Goal: Task Accomplishment & Management: Manage account settings

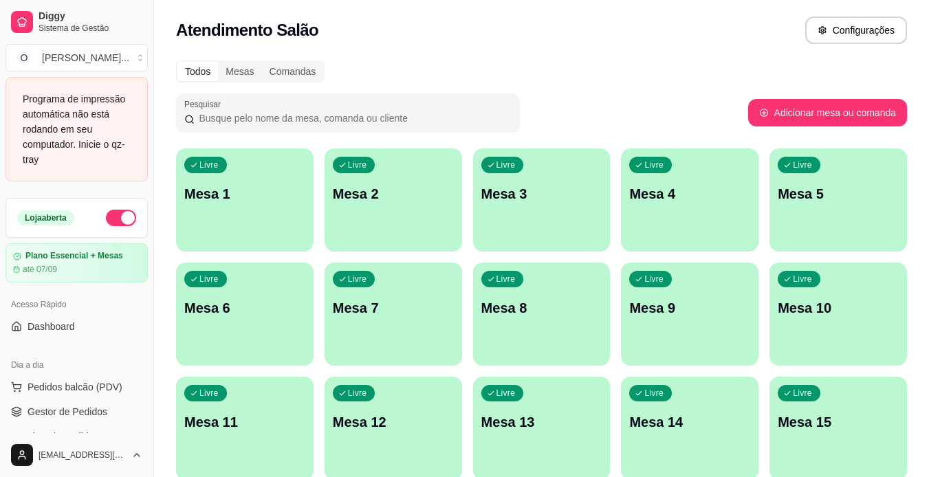
scroll to position [137, 0]
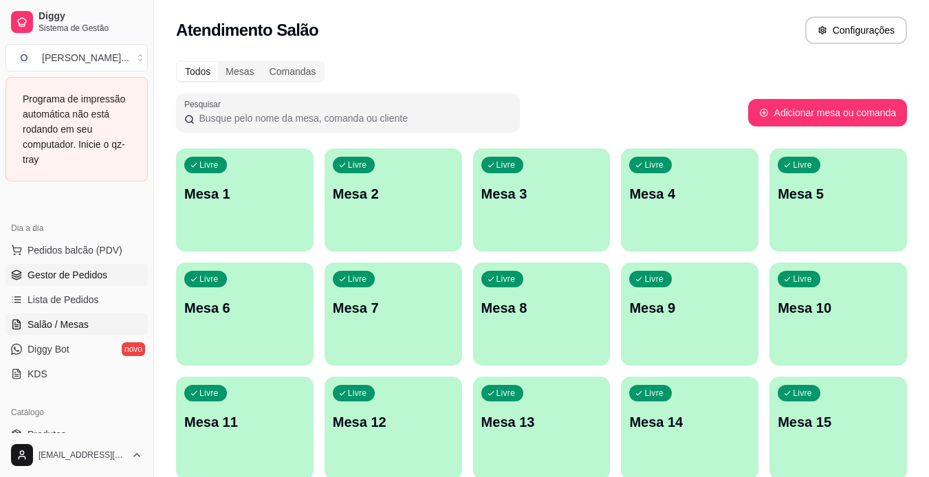
click at [93, 275] on span "Gestor de Pedidos" at bounding box center [68, 275] width 80 height 14
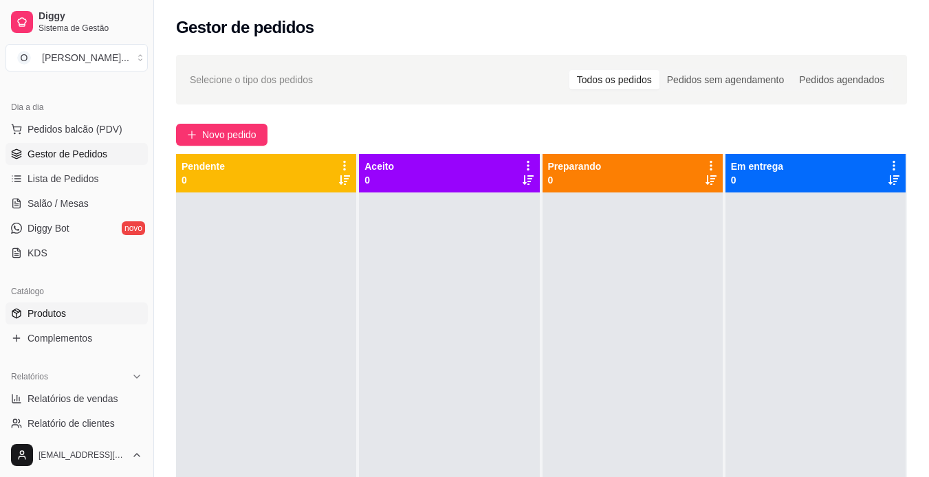
click at [85, 314] on link "Produtos" at bounding box center [77, 314] width 142 height 22
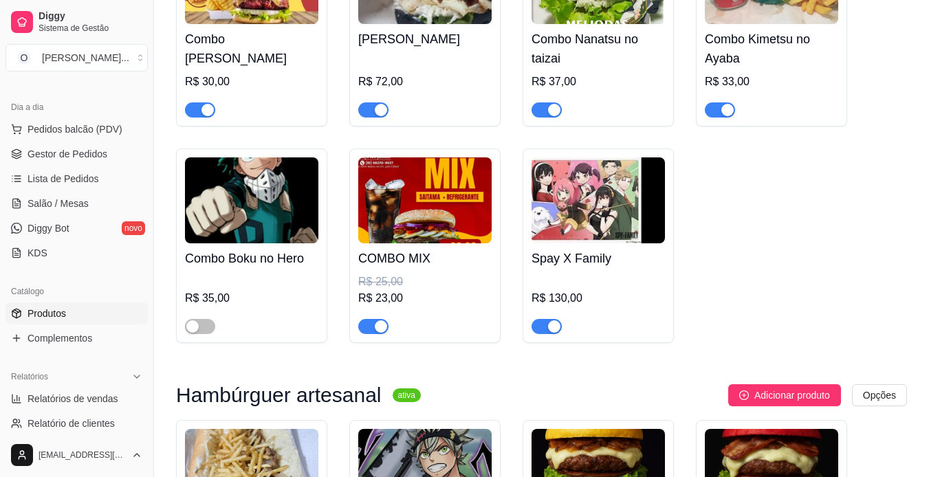
scroll to position [2287, 0]
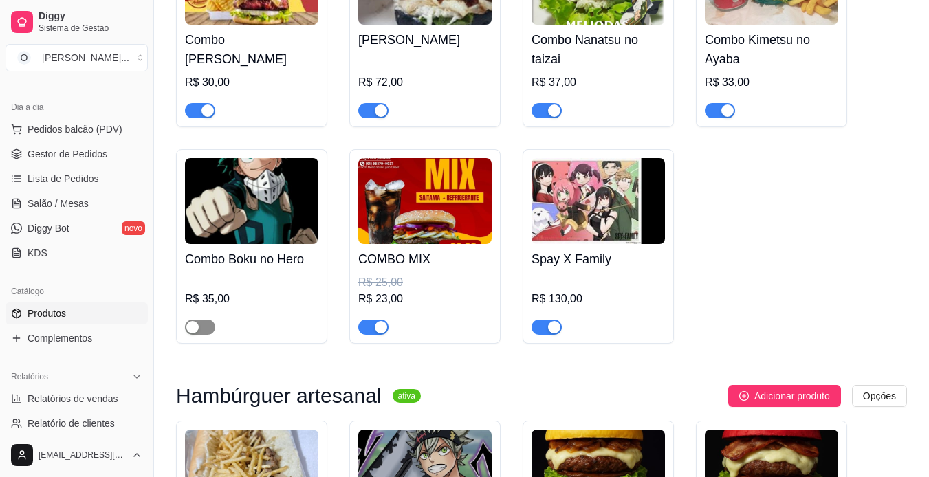
click at [210, 323] on span "button" at bounding box center [200, 327] width 30 height 15
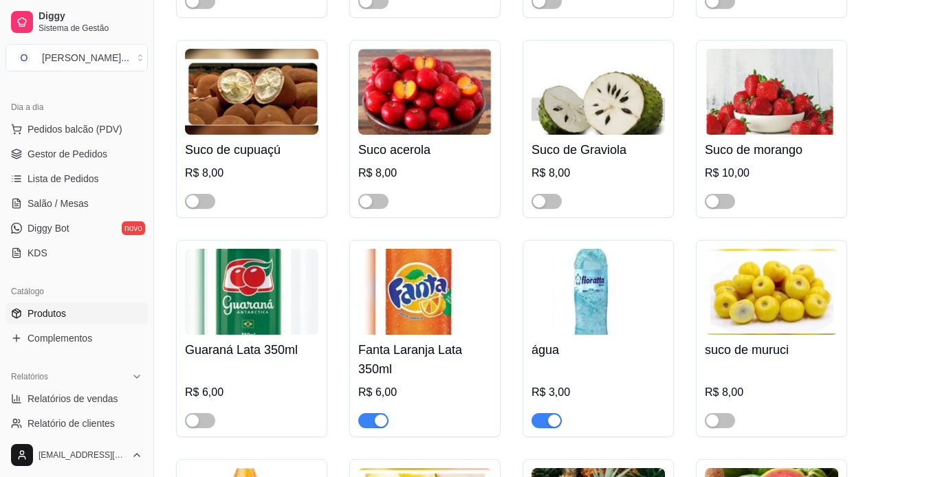
scroll to position [4490, 0]
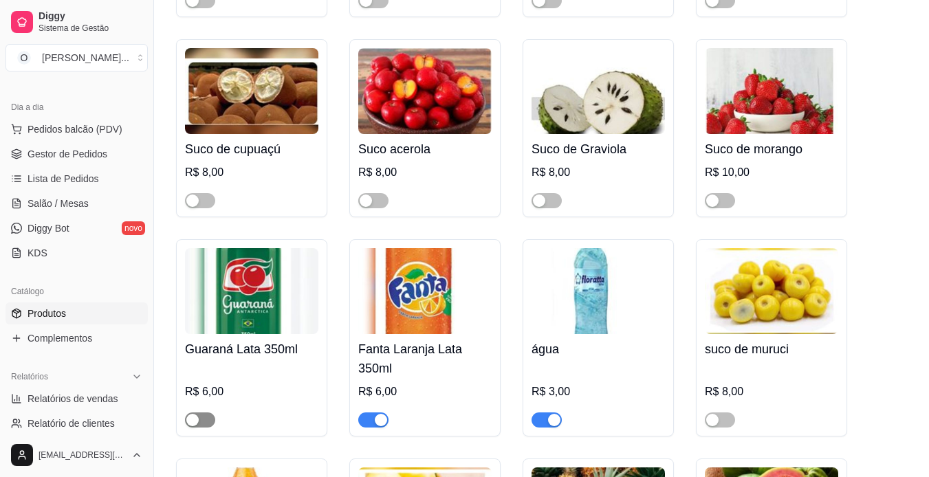
click at [205, 413] on span "button" at bounding box center [200, 420] width 30 height 15
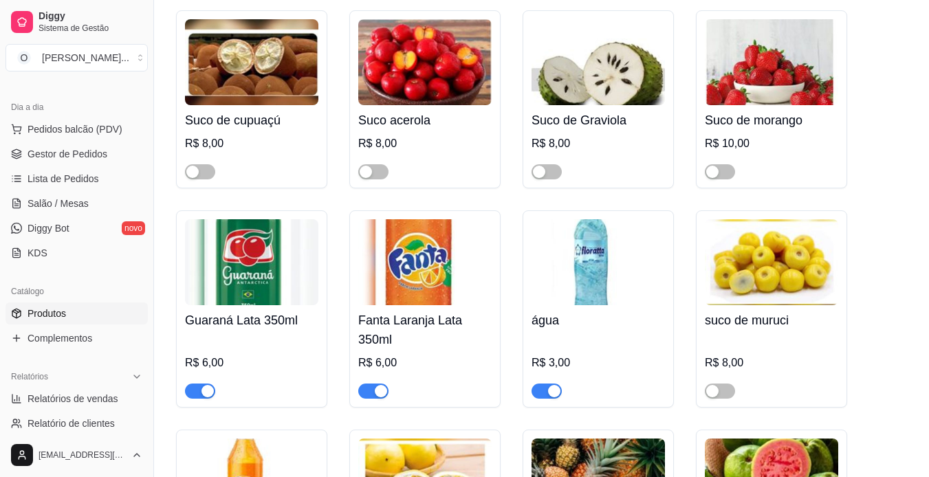
scroll to position [4446, 0]
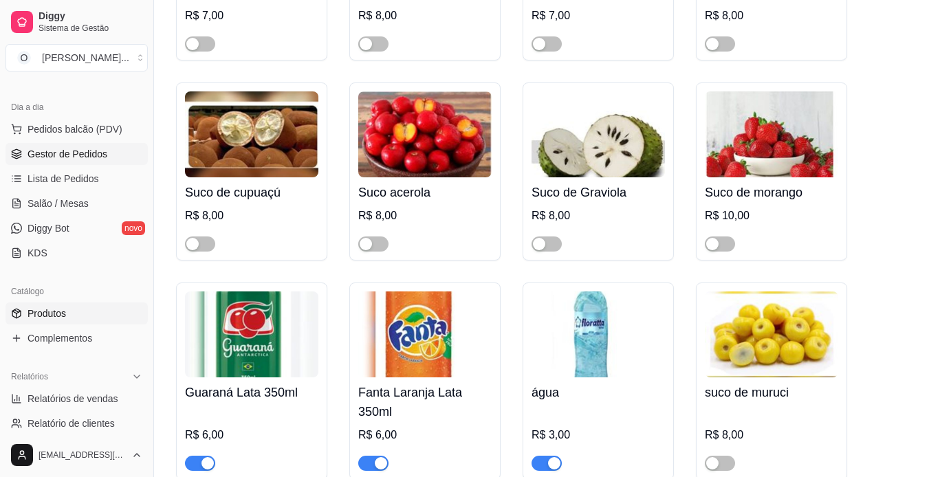
click at [69, 157] on span "Gestor de Pedidos" at bounding box center [68, 154] width 80 height 14
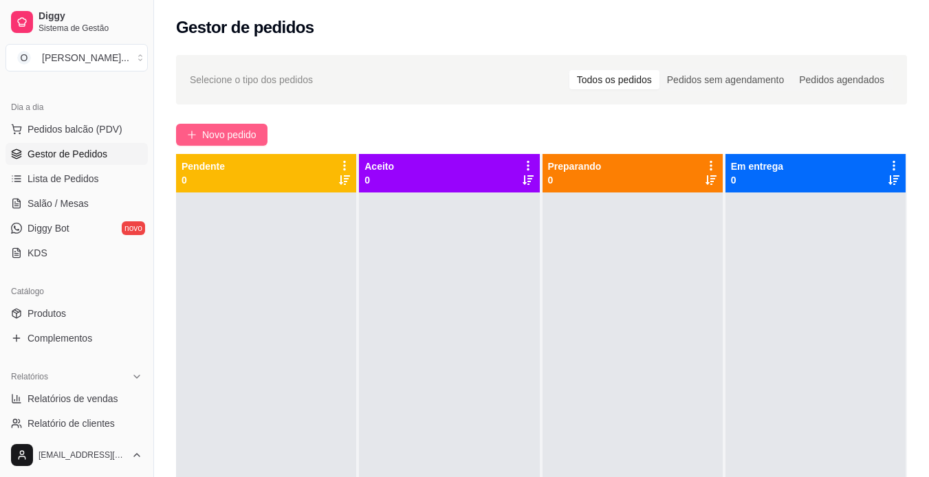
click at [244, 128] on span "Novo pedido" at bounding box center [229, 134] width 54 height 15
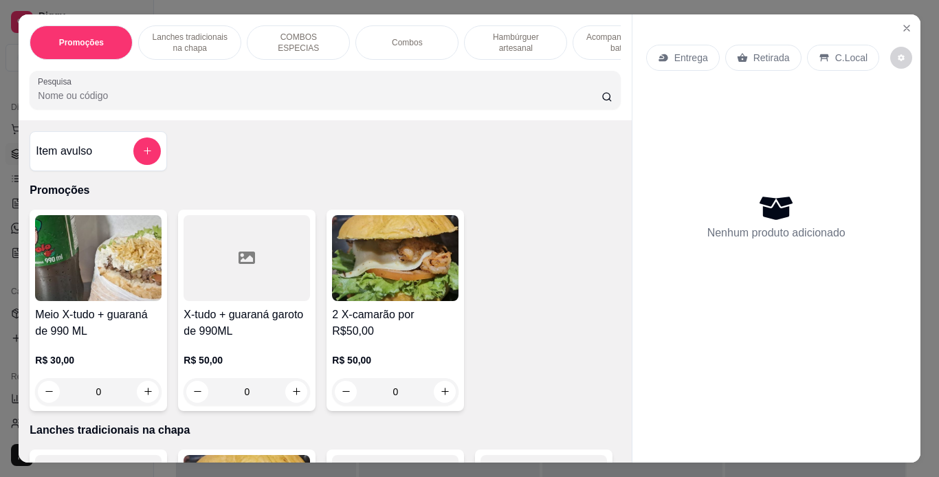
click at [182, 39] on p "Lanches tradicionais na chapa" at bounding box center [190, 43] width 80 height 22
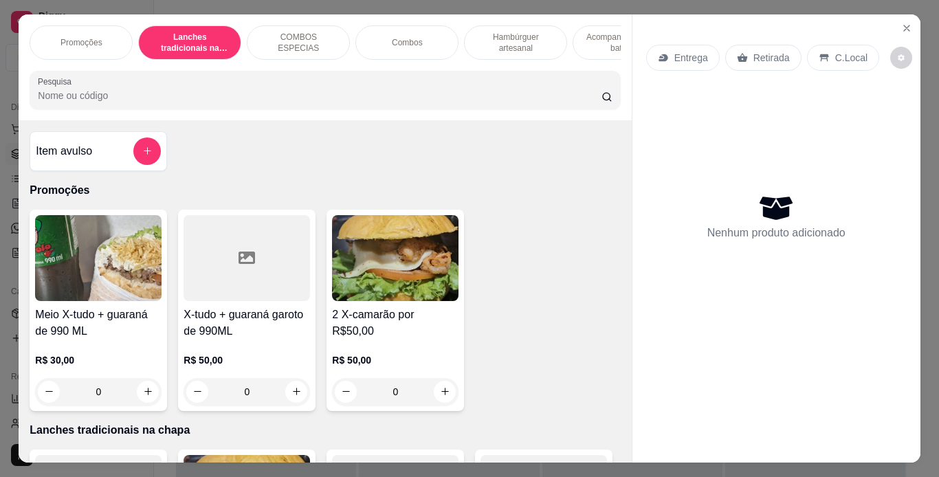
scroll to position [35, 0]
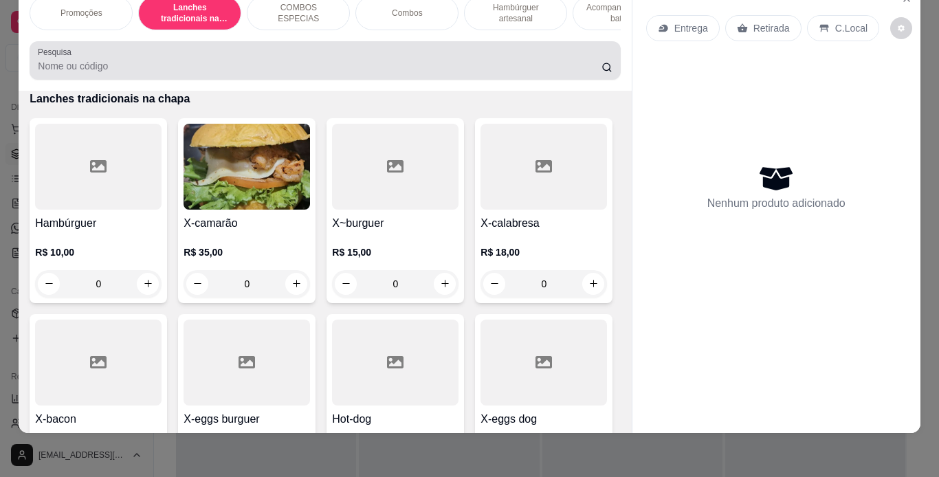
click at [563, 56] on div at bounding box center [325, 61] width 574 height 28
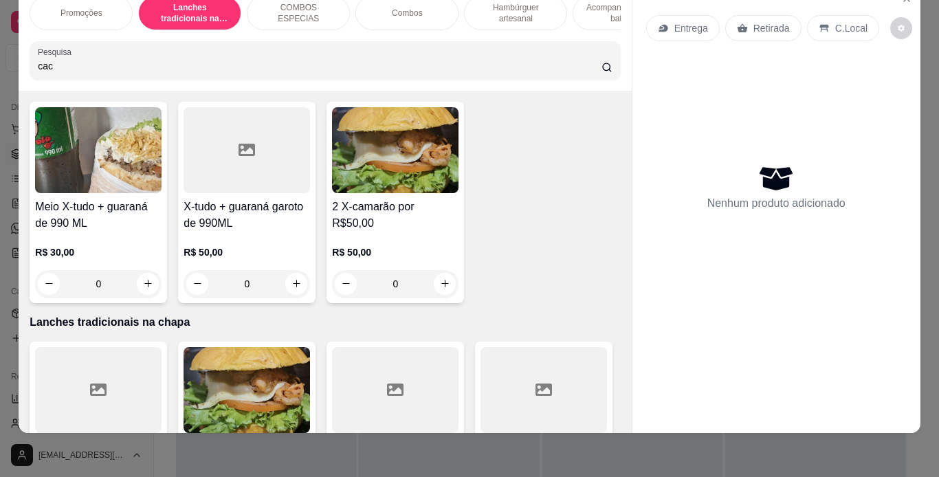
scroll to position [525, 0]
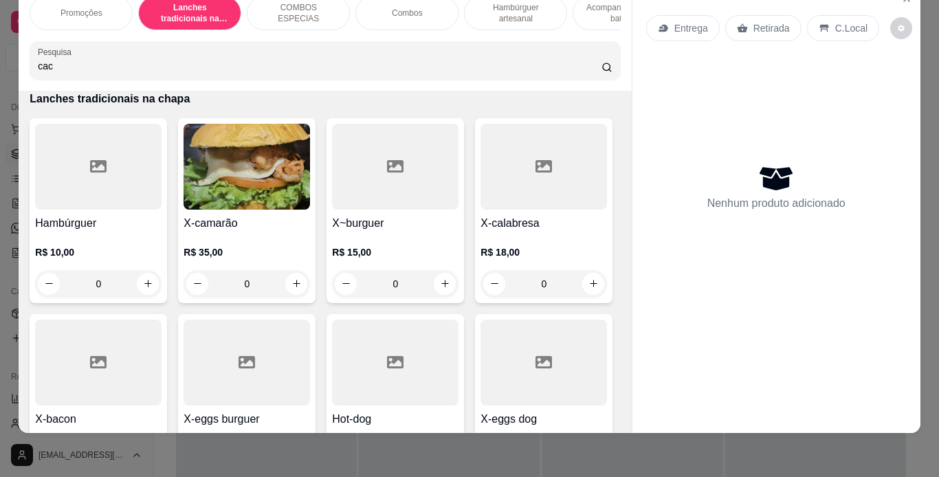
type input "cac"
click at [602, 68] on icon at bounding box center [607, 67] width 11 height 11
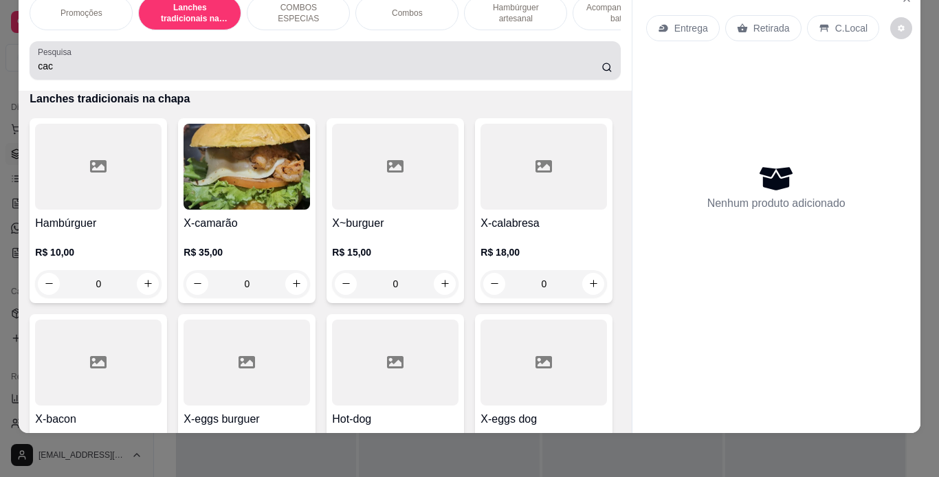
click at [602, 68] on icon at bounding box center [607, 67] width 11 height 11
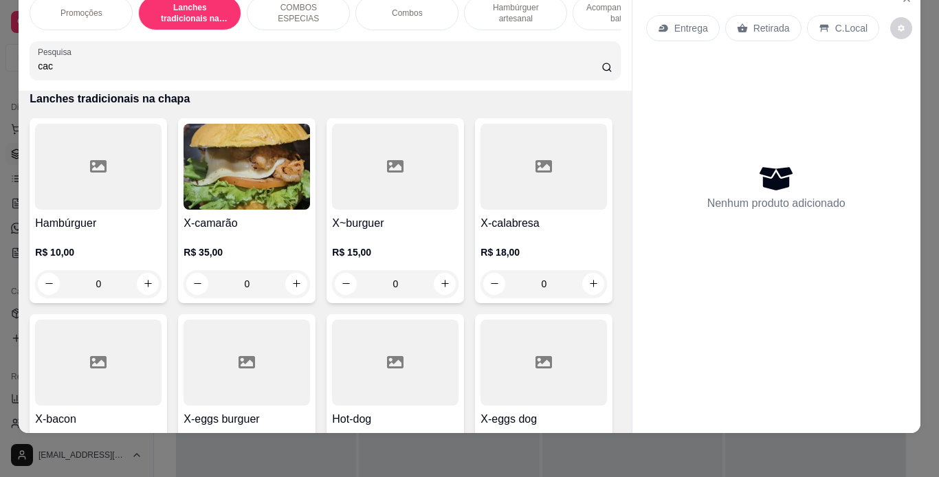
click at [583, 67] on input "cac" at bounding box center [320, 66] width 564 height 14
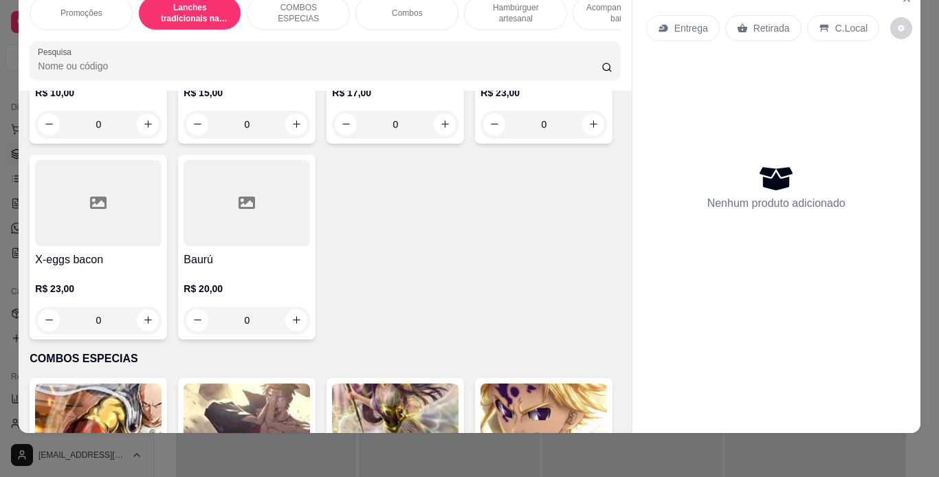
scroll to position [1085, 0]
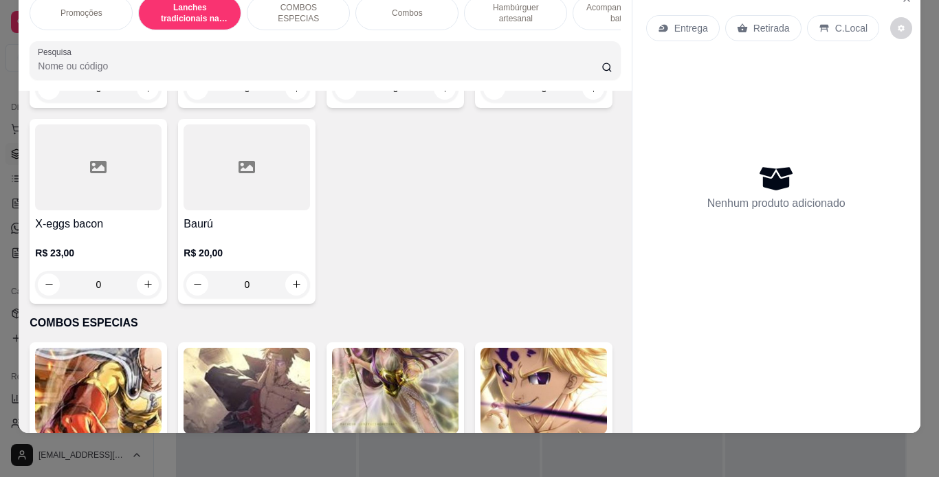
click at [288, 102] on div "0" at bounding box center [247, 89] width 127 height 28
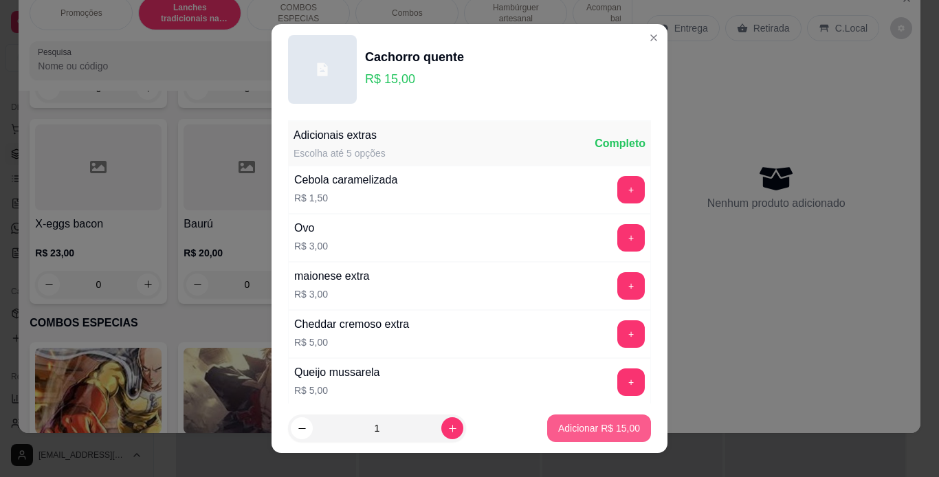
click at [558, 426] on p "Adicionar R$ 15,00" at bounding box center [599, 429] width 82 height 14
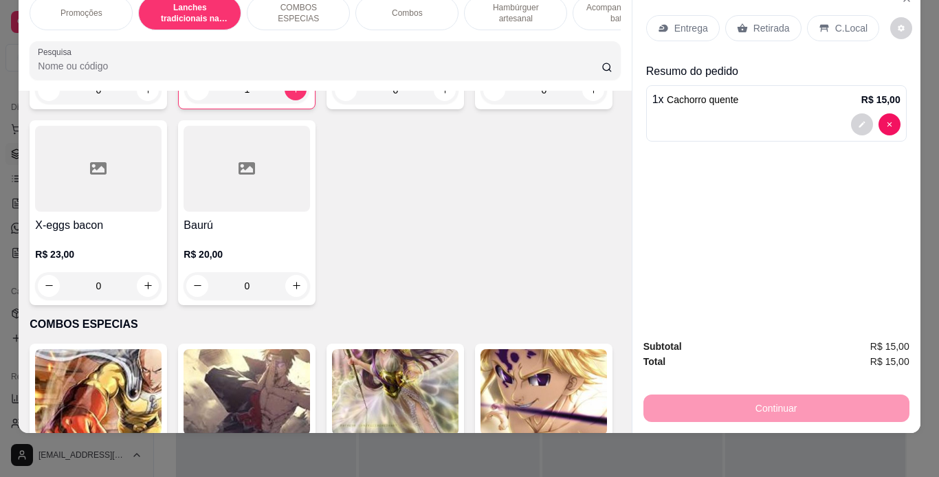
type input "1"
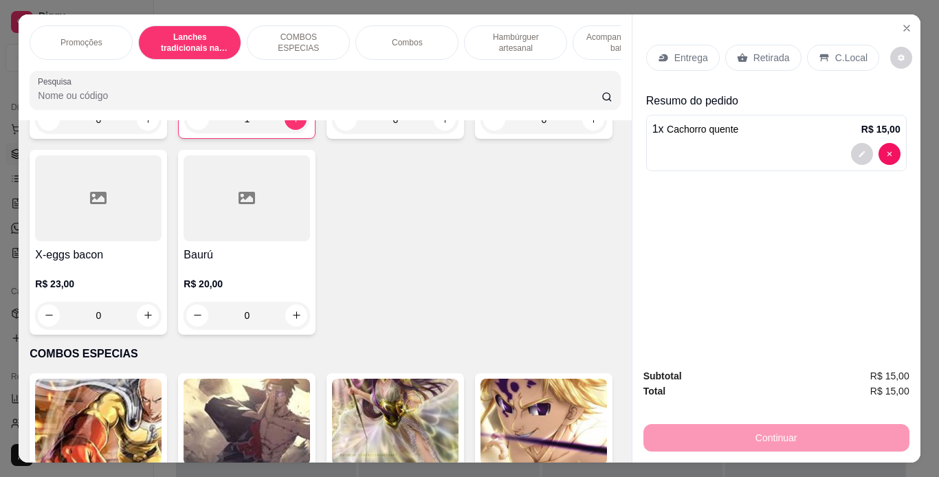
click at [600, 42] on p "Acompanhamentos ( batata )" at bounding box center [625, 43] width 80 height 22
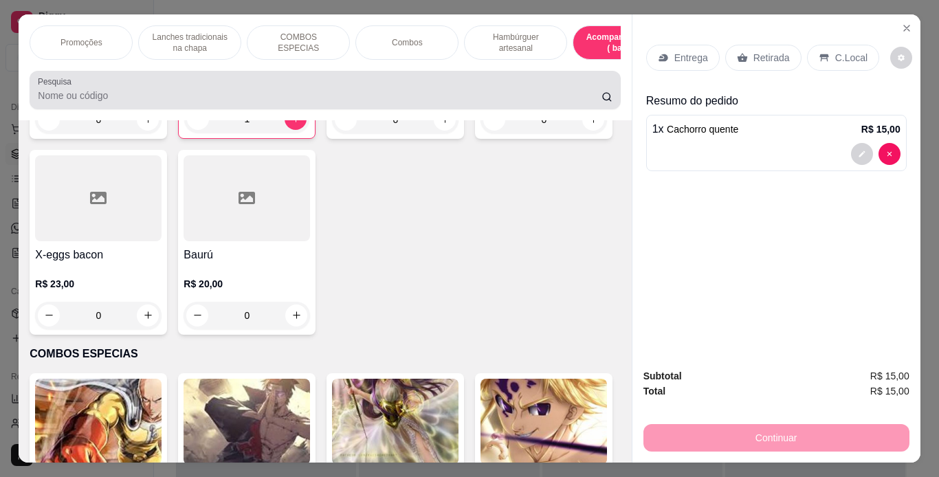
scroll to position [35, 0]
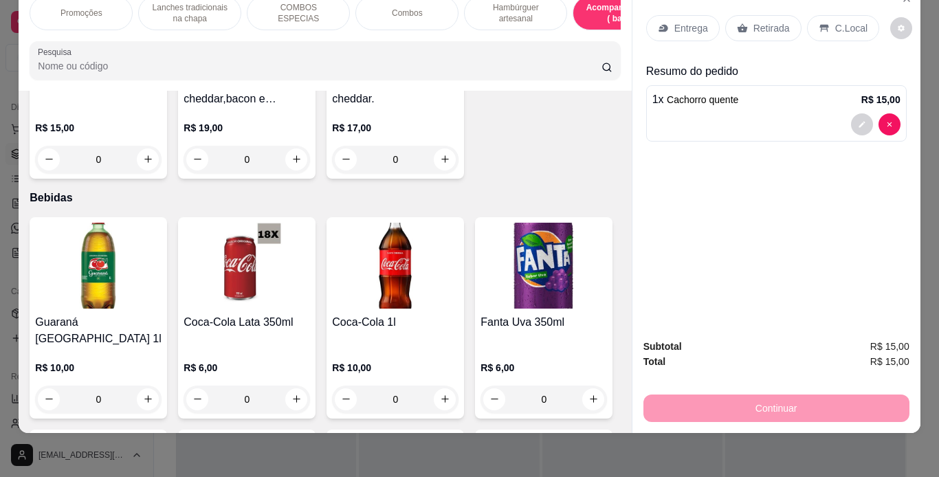
click at [605, 30] on div "Promoções Lanches tradicionais na chapa COMBOS ESPECIAS Combos Hambúrguer artes…" at bounding box center [325, 13] width 591 height 34
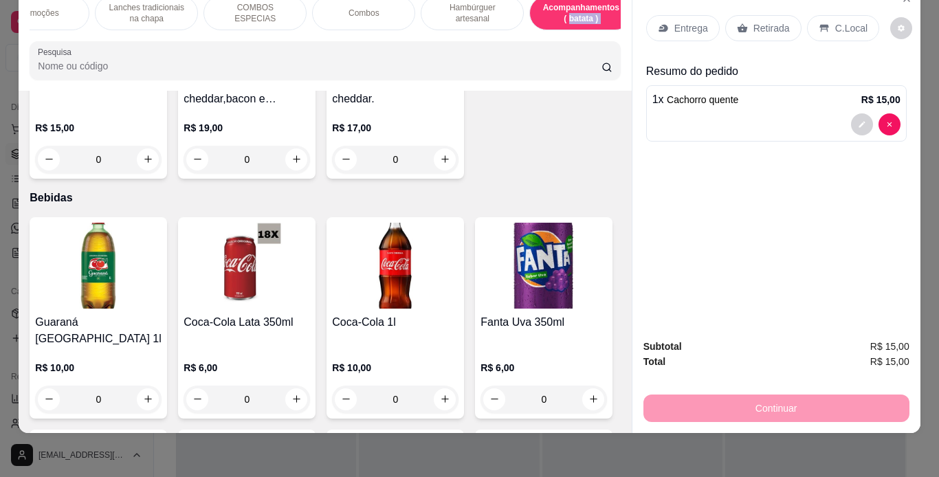
drag, startPoint x: 605, startPoint y: 30, endPoint x: 606, endPoint y: 22, distance: 7.7
click at [606, 22] on div "Promoções Lanches tradicionais na chapa COMBOS ESPECIAS Combos Hambúrguer artes…" at bounding box center [325, 13] width 591 height 34
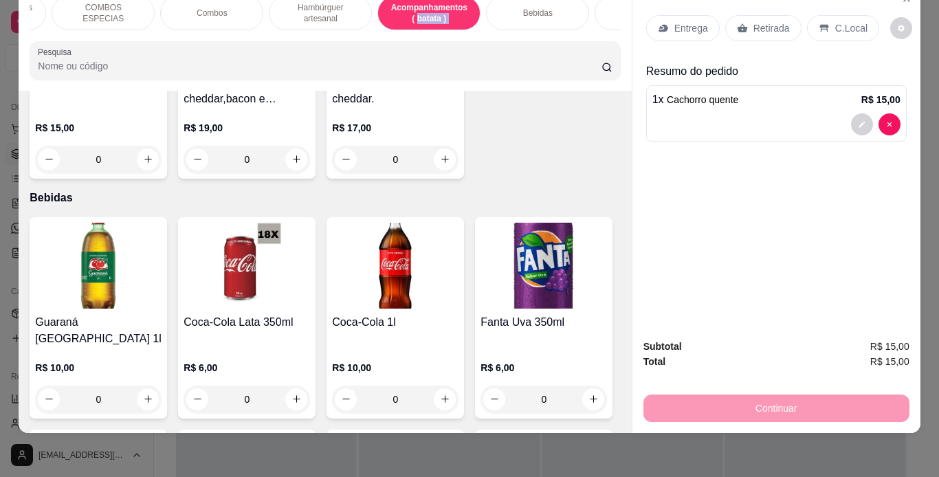
scroll to position [0, 223]
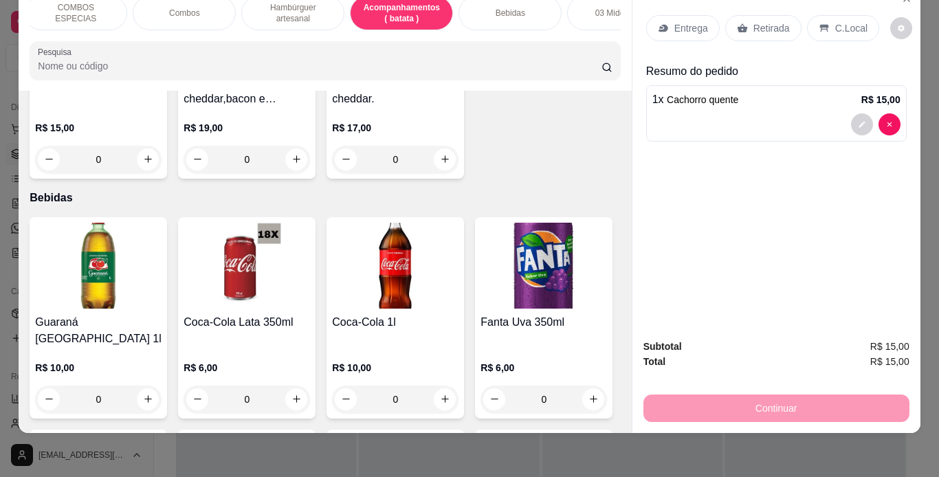
click at [516, 8] on p "Bebidas" at bounding box center [511, 13] width 30 height 11
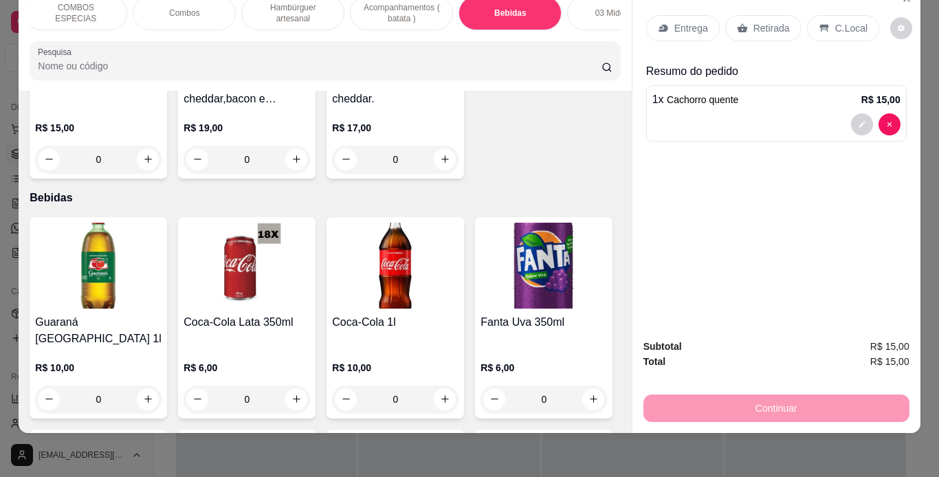
scroll to position [4029, 0]
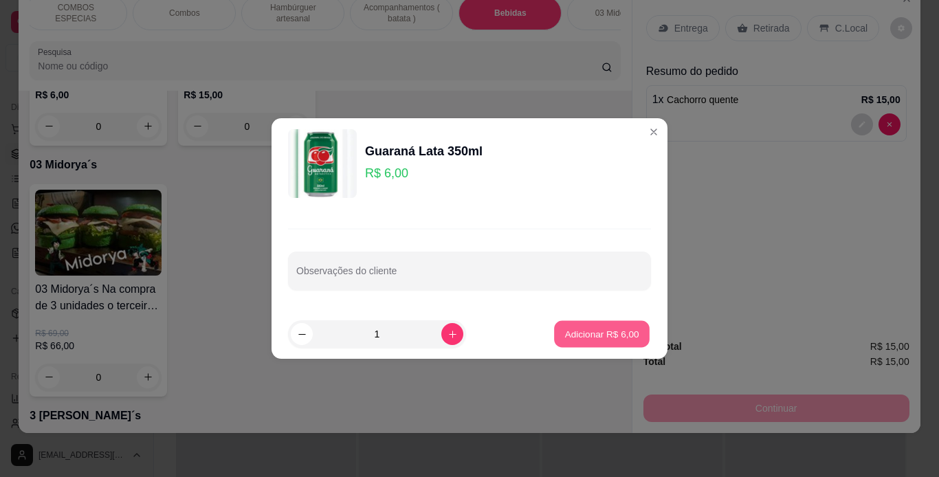
click at [573, 336] on p "Adicionar R$ 6,00" at bounding box center [602, 333] width 74 height 13
type input "1"
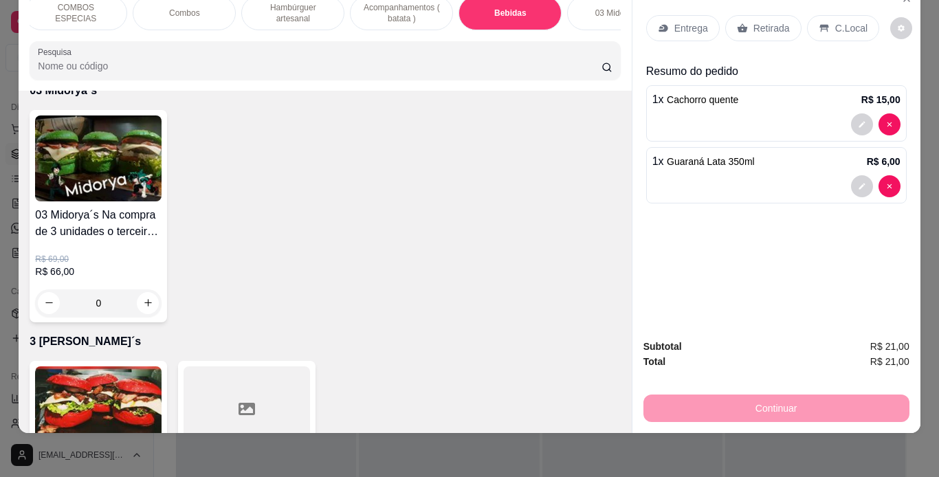
scroll to position [4487, 0]
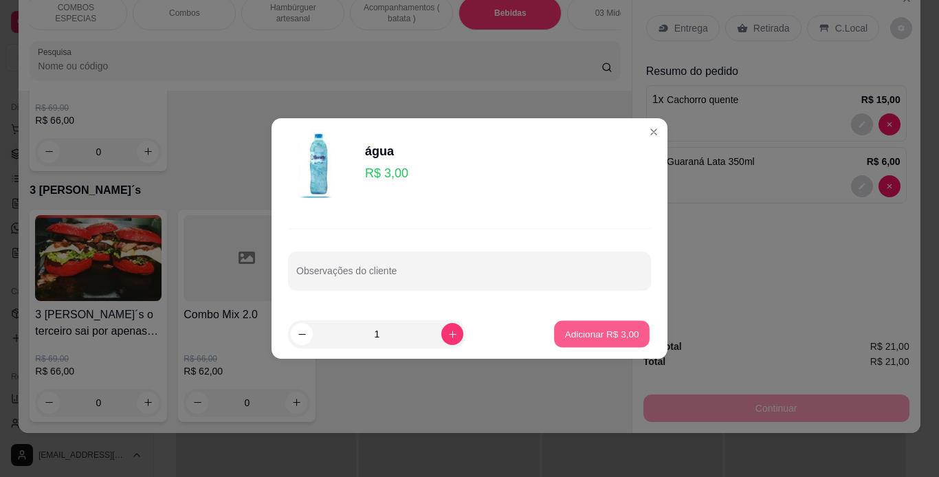
click at [565, 338] on p "Adicionar R$ 3,00" at bounding box center [602, 333] width 74 height 13
type input "1"
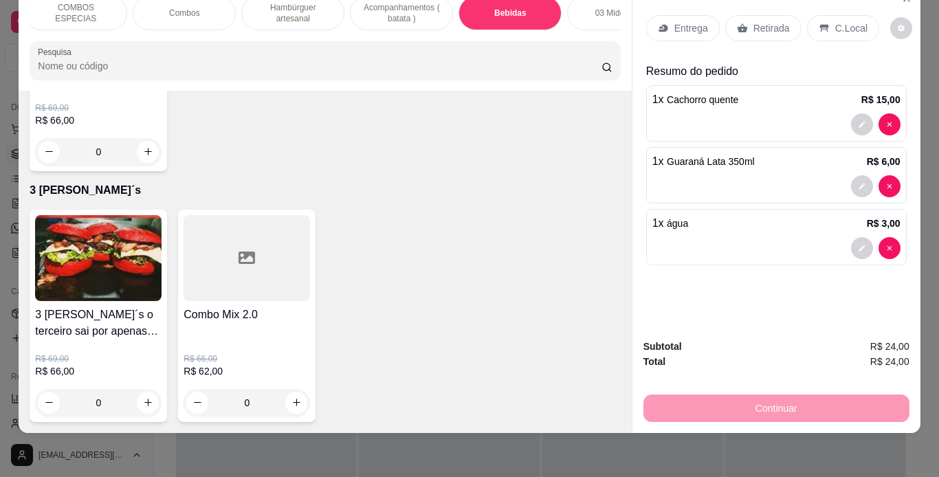
scroll to position [4487, 0]
click at [841, 23] on p "C.Local" at bounding box center [852, 28] width 32 height 14
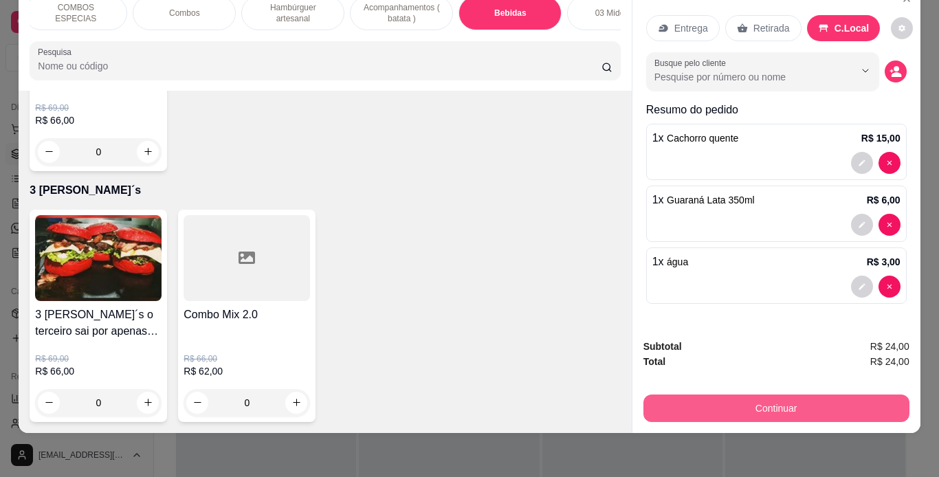
click at [757, 395] on button "Continuar" at bounding box center [777, 409] width 266 height 28
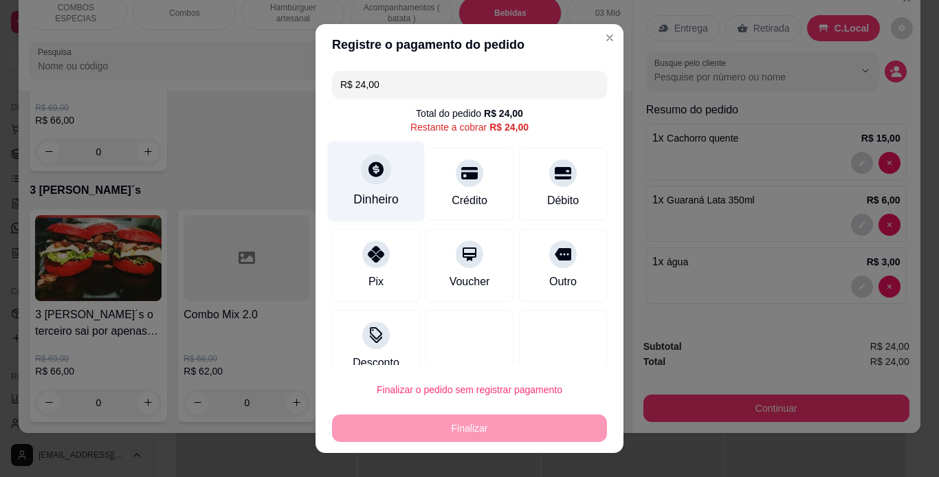
click at [385, 170] on div "Dinheiro" at bounding box center [376, 181] width 97 height 80
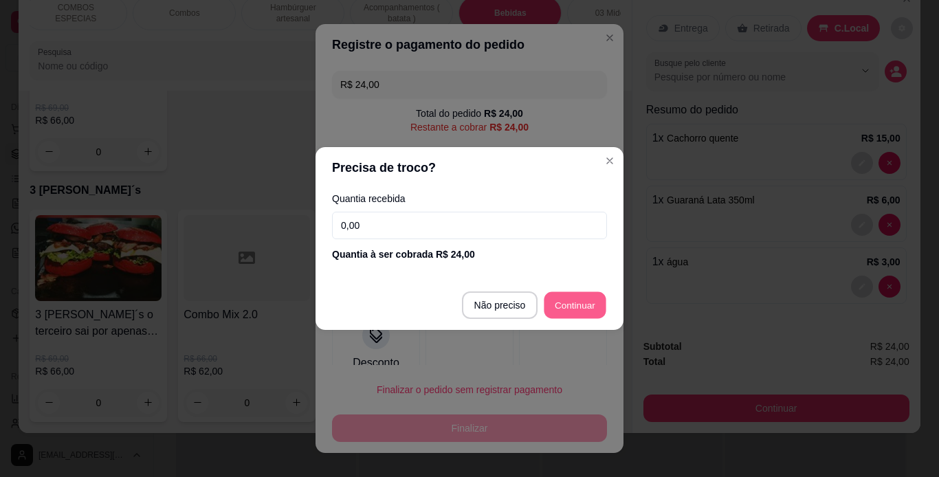
type input "R$ 0,00"
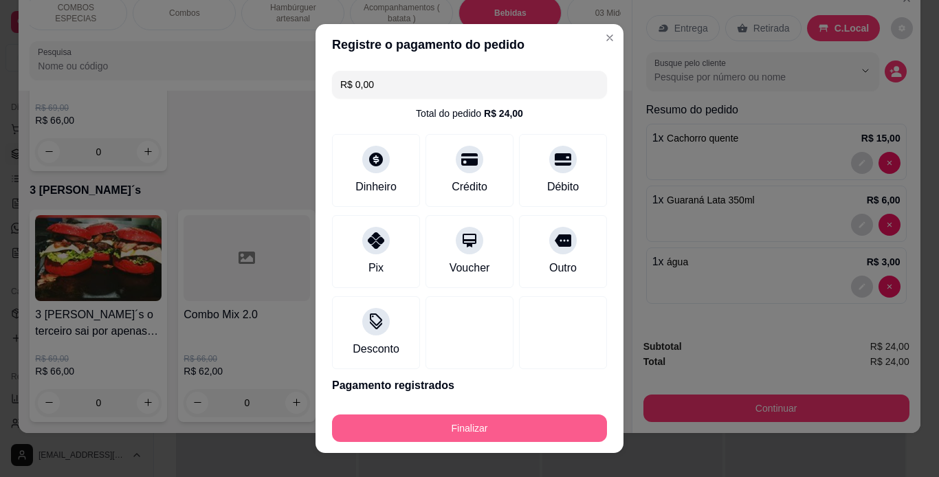
click at [451, 422] on button "Finalizar" at bounding box center [469, 429] width 275 height 28
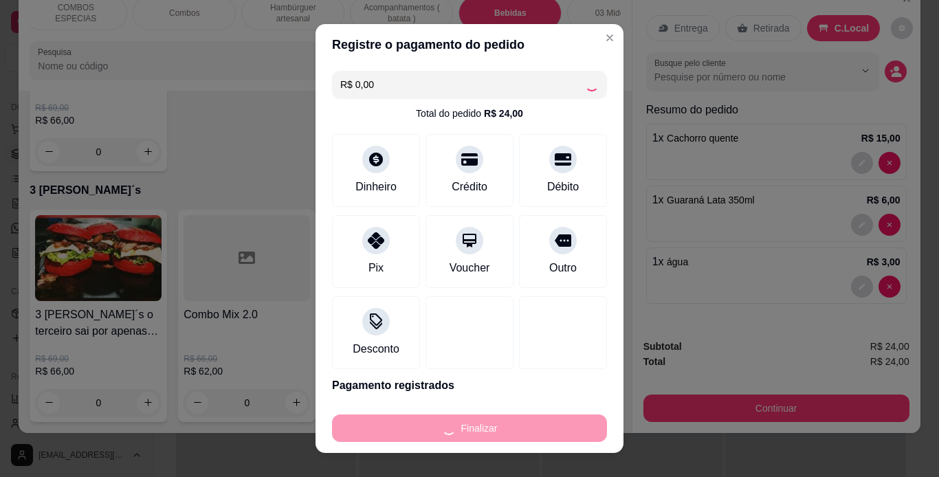
type input "0"
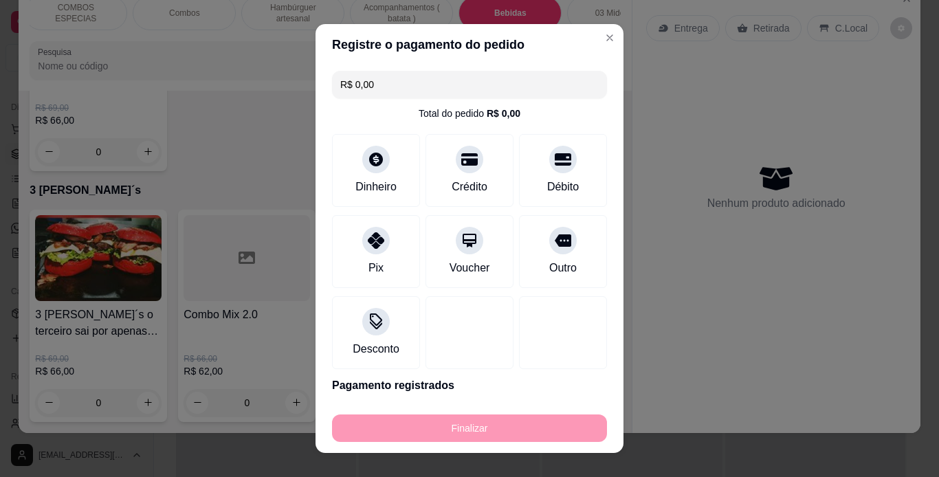
type input "-R$ 24,00"
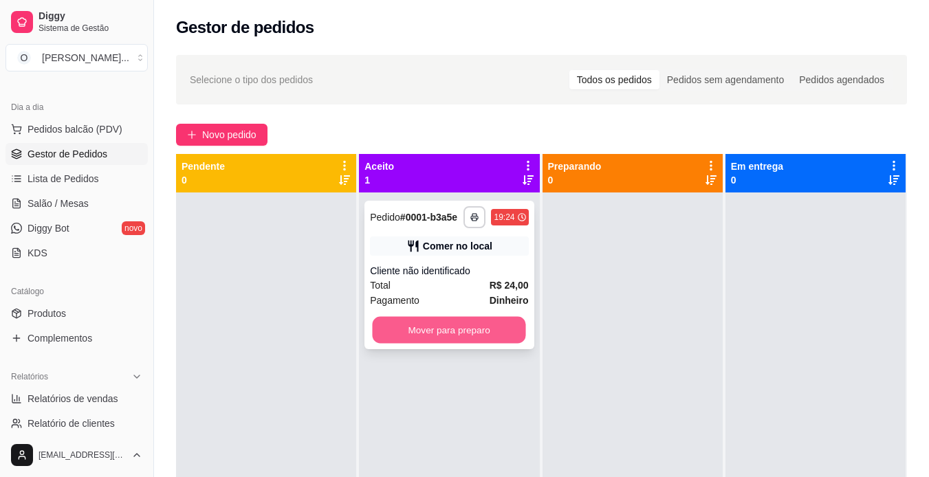
click at [451, 323] on button "Mover para preparo" at bounding box center [449, 330] width 153 height 27
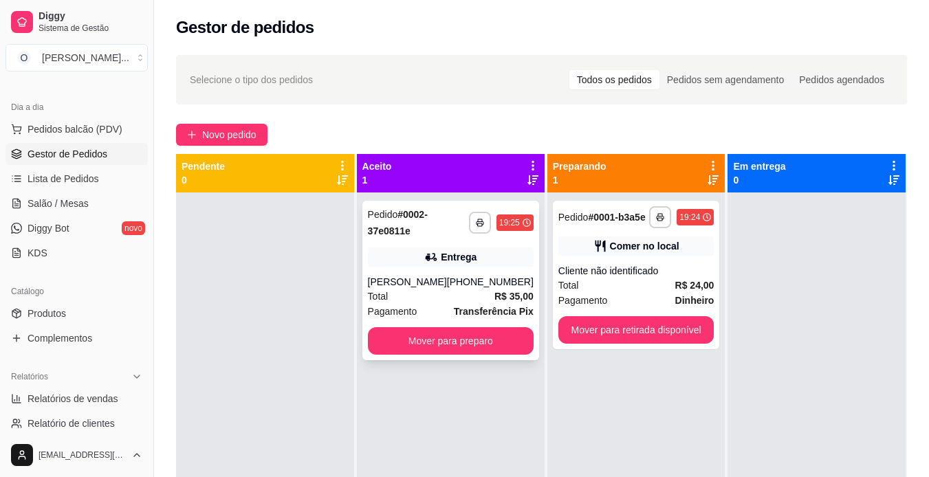
click at [477, 285] on div "[PHONE_NUMBER]" at bounding box center [490, 282] width 87 height 14
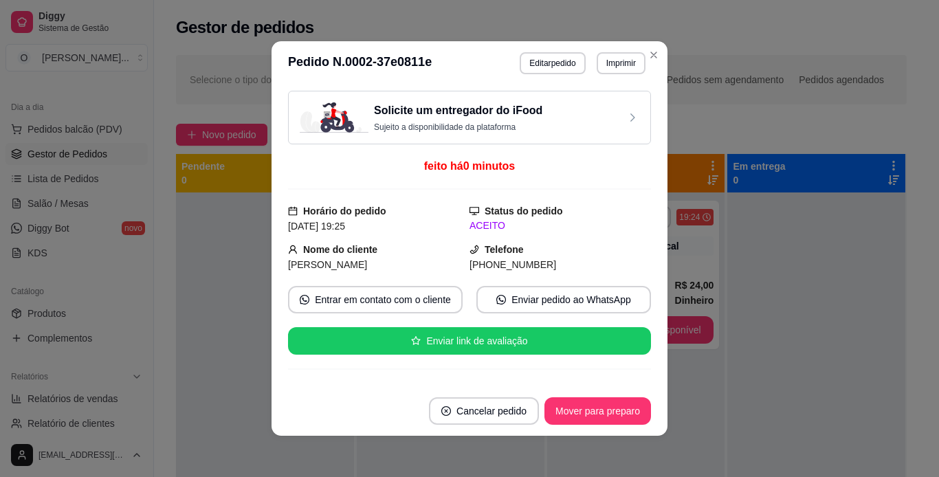
click at [475, 281] on div "Solicite um entregador do iFood Sujeito a disponibilidade da plataforma feito h…" at bounding box center [469, 236] width 363 height 290
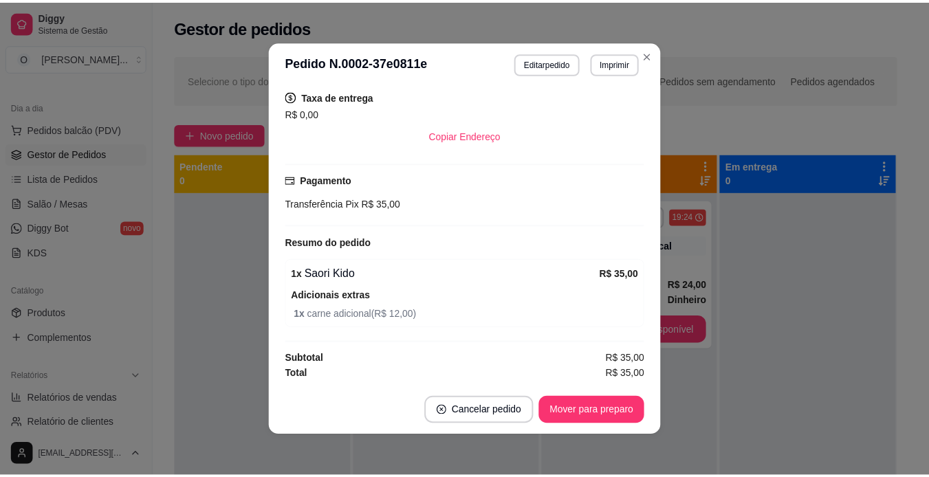
scroll to position [350, 0]
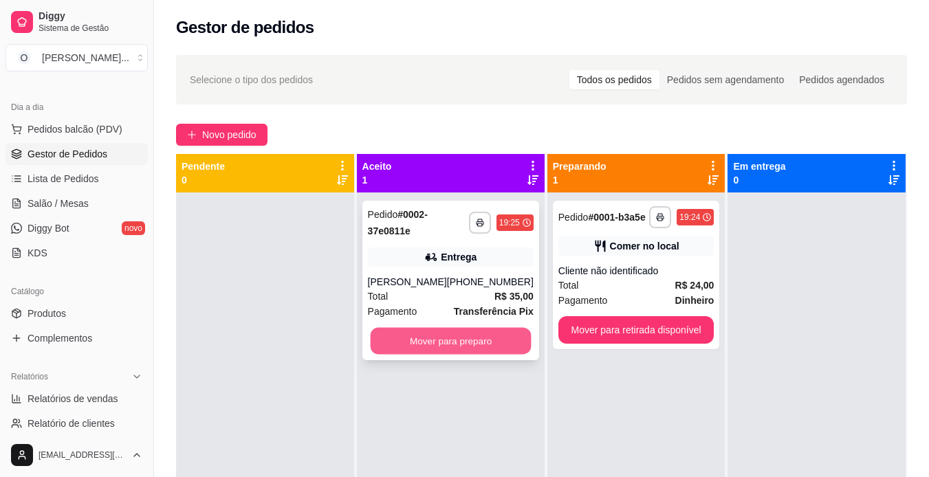
click at [482, 336] on button "Mover para preparo" at bounding box center [450, 341] width 161 height 27
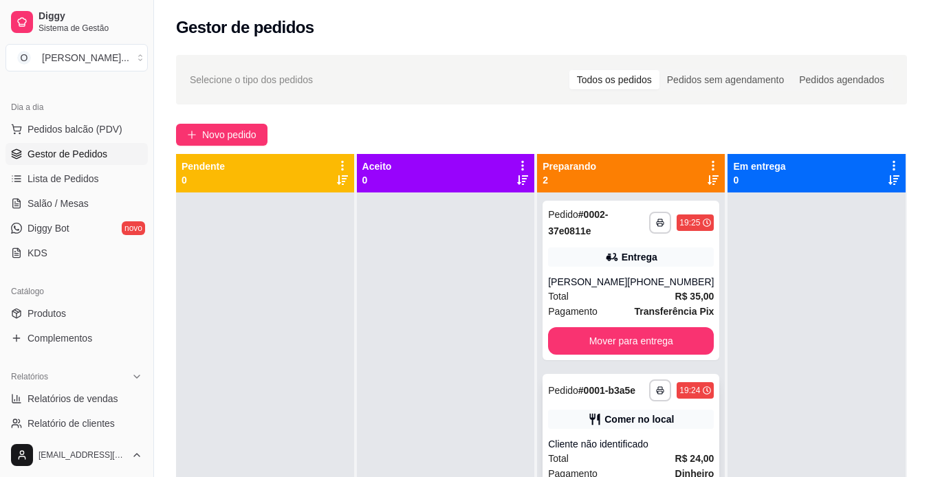
click at [592, 428] on div "Comer no local" at bounding box center [631, 419] width 166 height 19
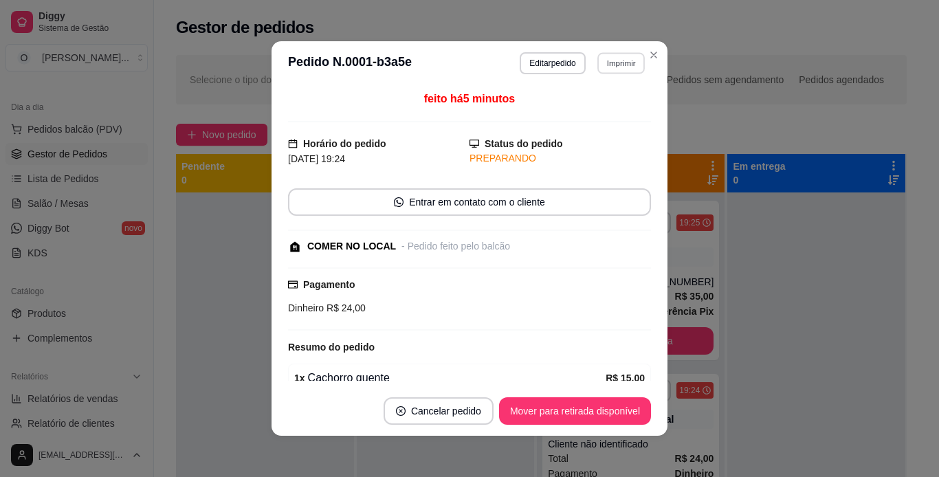
click at [613, 65] on button "Imprimir" at bounding box center [621, 62] width 47 height 21
click at [616, 116] on button "IMPRESSORA" at bounding box center [591, 110] width 96 height 21
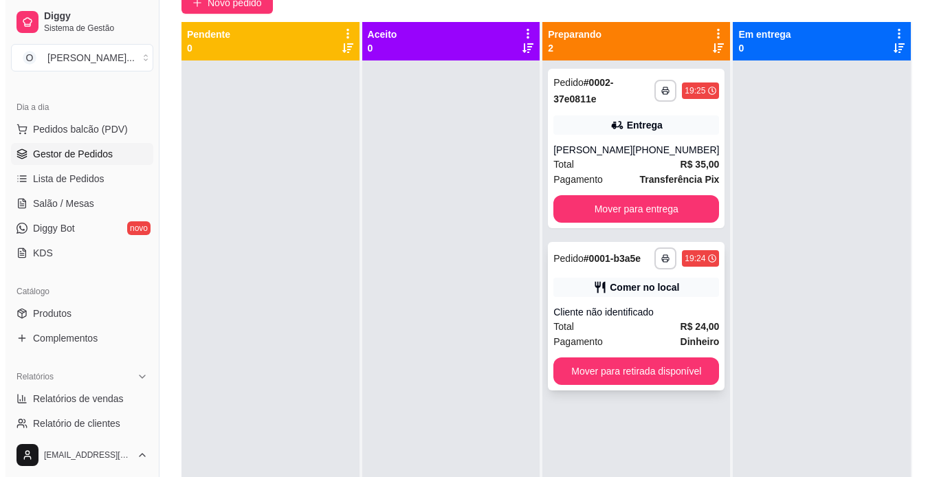
scroll to position [133, 0]
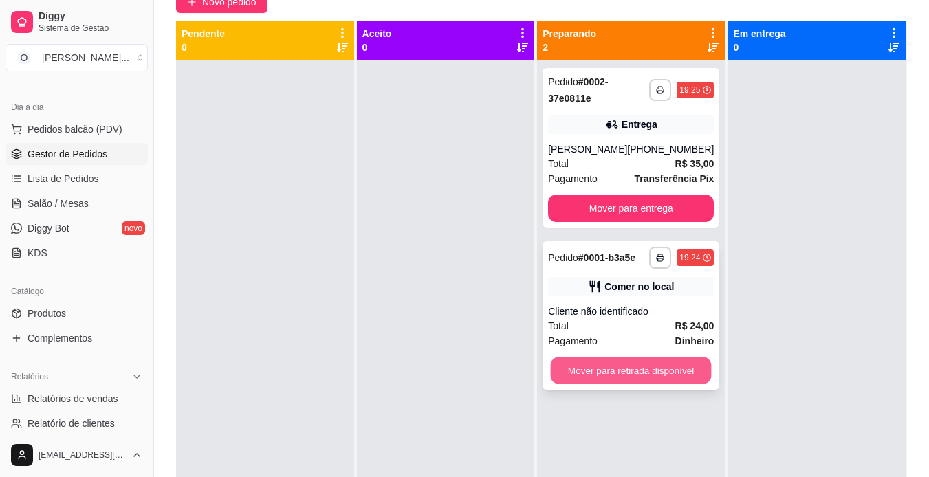
click at [630, 371] on button "Mover para retirada disponível" at bounding box center [631, 371] width 161 height 27
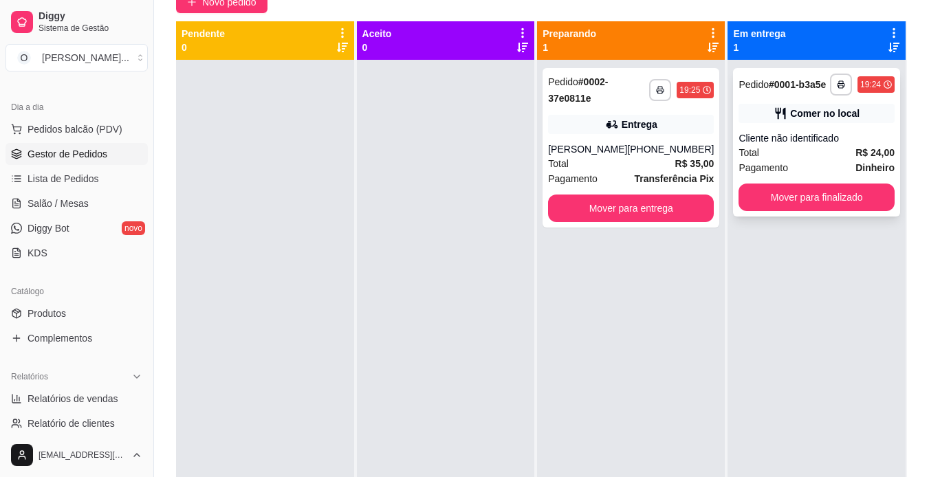
click at [864, 116] on div "Comer no local" at bounding box center [817, 113] width 156 height 19
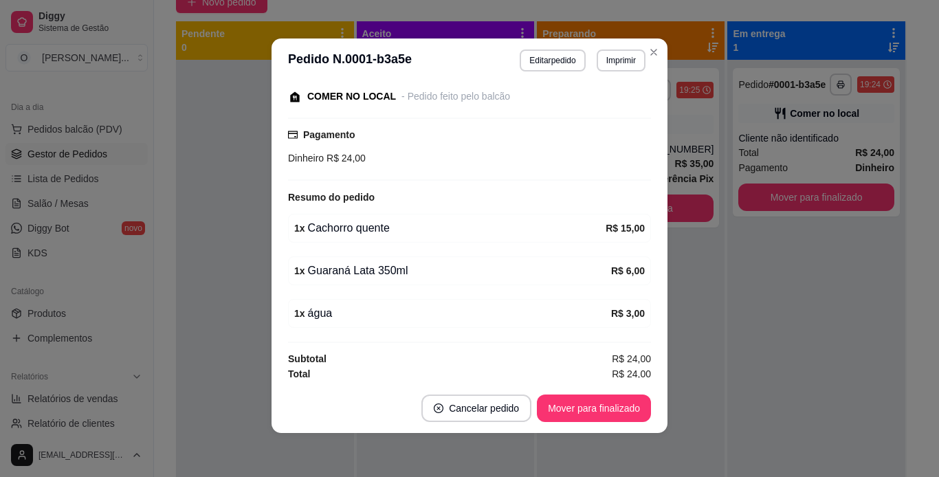
scroll to position [82, 0]
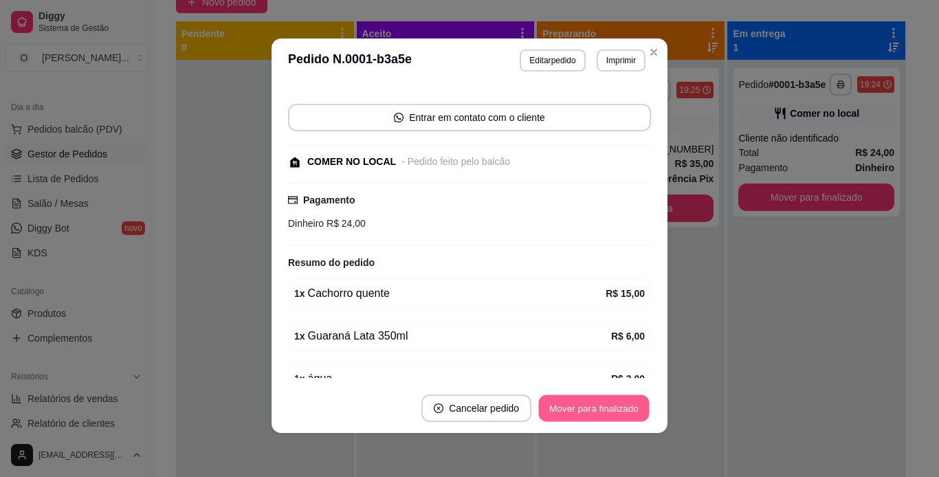
click at [591, 409] on button "Mover para finalizado" at bounding box center [594, 408] width 111 height 27
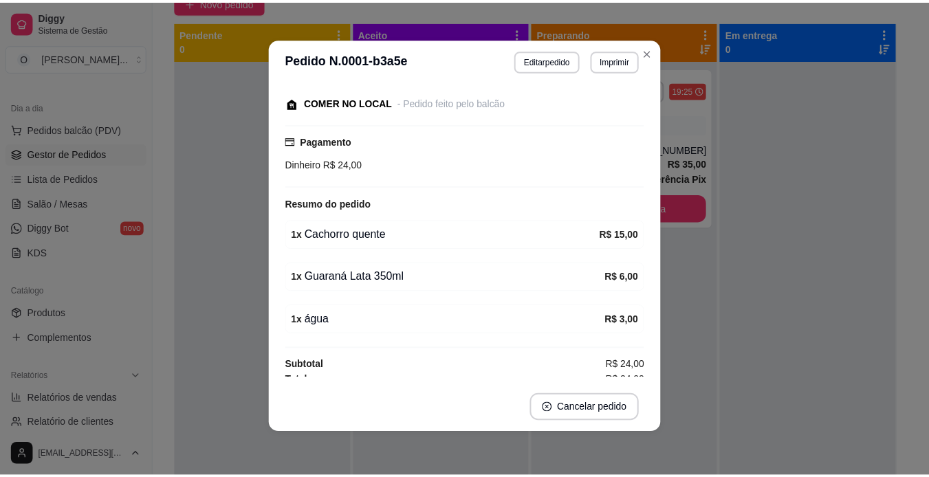
scroll to position [50, 0]
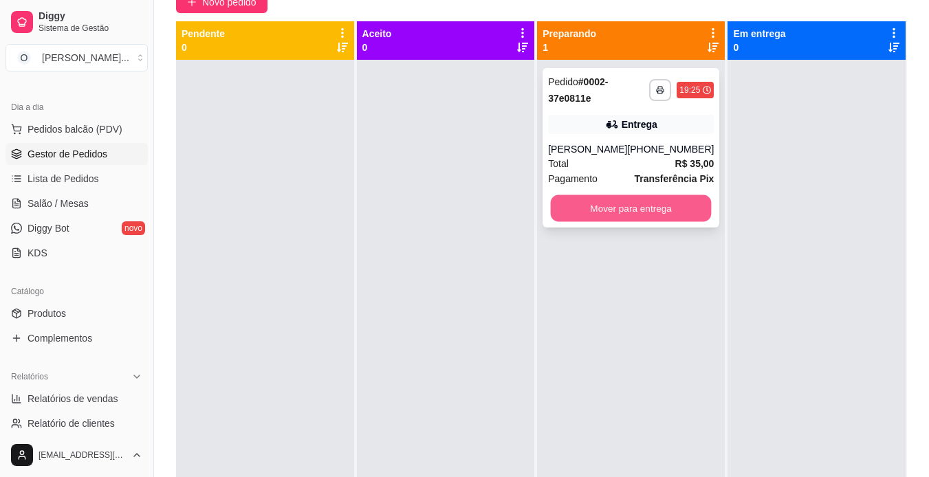
click at [651, 207] on button "Mover para entrega" at bounding box center [631, 208] width 161 height 27
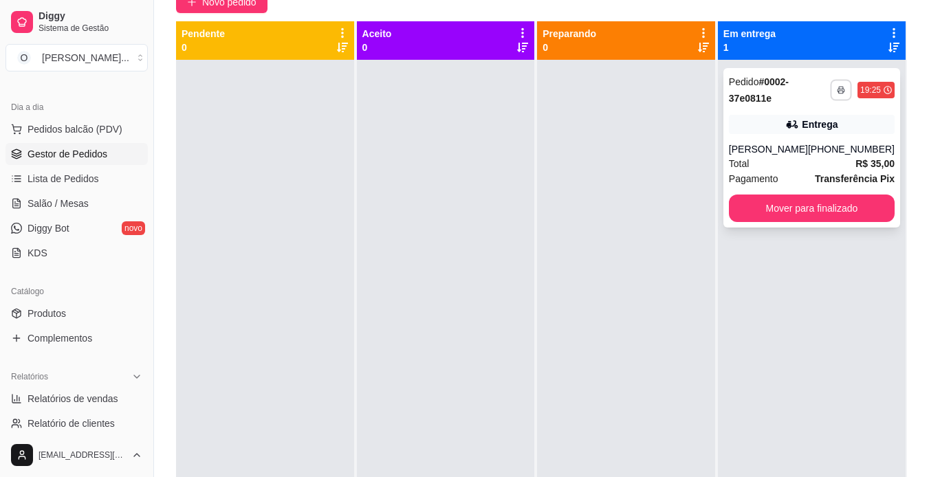
click at [834, 85] on button "button" at bounding box center [840, 89] width 21 height 21
click at [813, 135] on button "IMPRESSORA" at bounding box center [794, 137] width 96 height 21
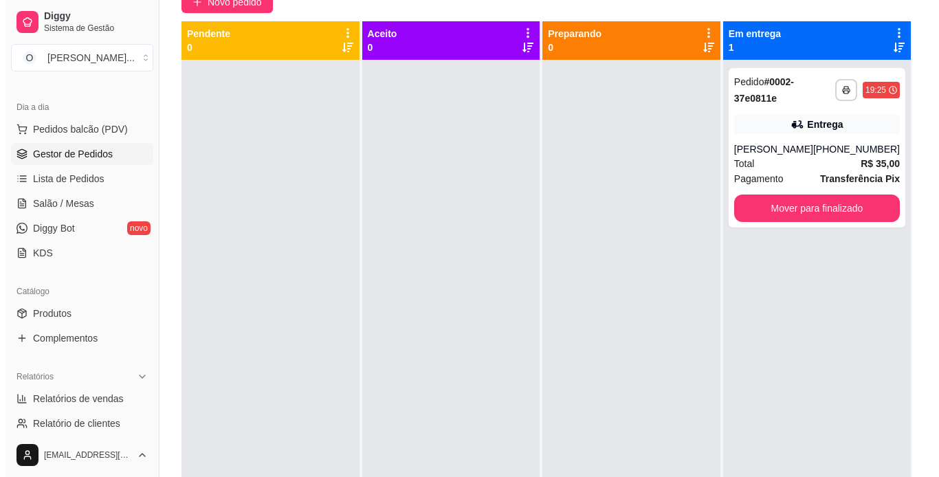
scroll to position [0, 0]
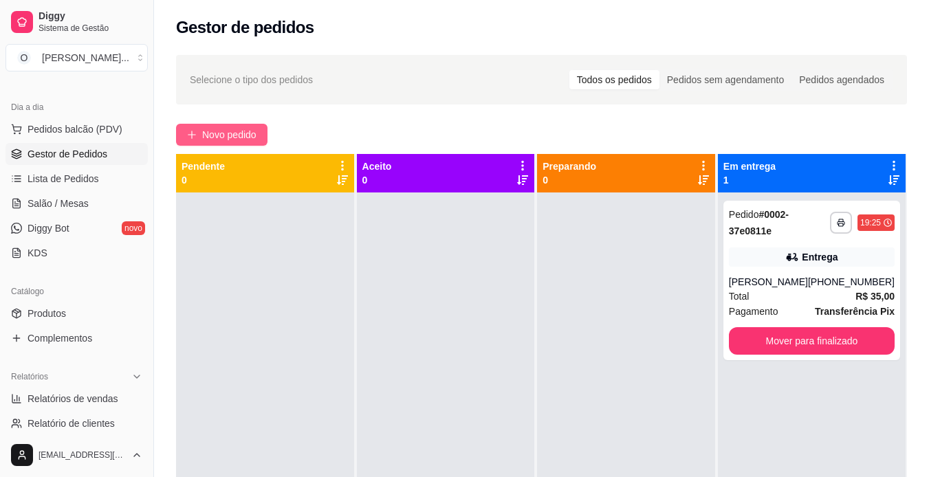
click at [240, 138] on span "Novo pedido" at bounding box center [229, 134] width 54 height 15
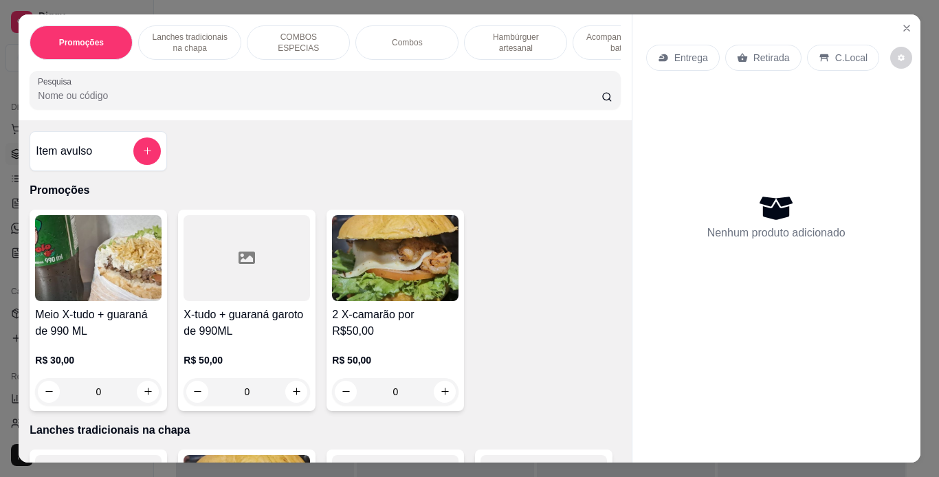
click at [202, 38] on p "Lanches tradicionais na chapa" at bounding box center [190, 43] width 80 height 22
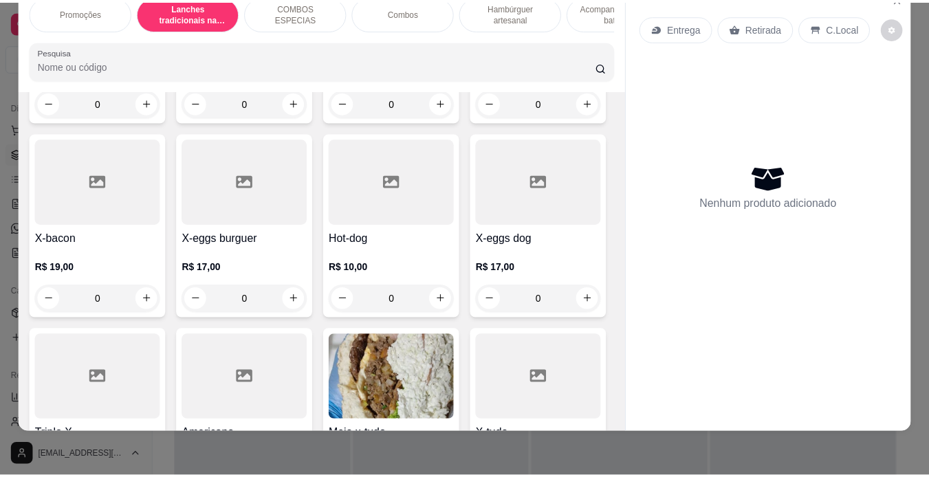
scroll to position [483, 0]
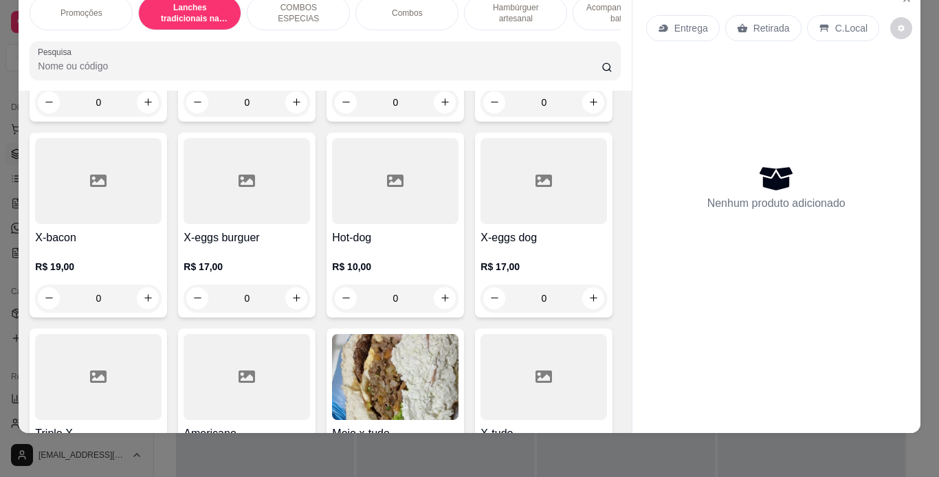
click at [162, 300] on div "0" at bounding box center [98, 299] width 127 height 28
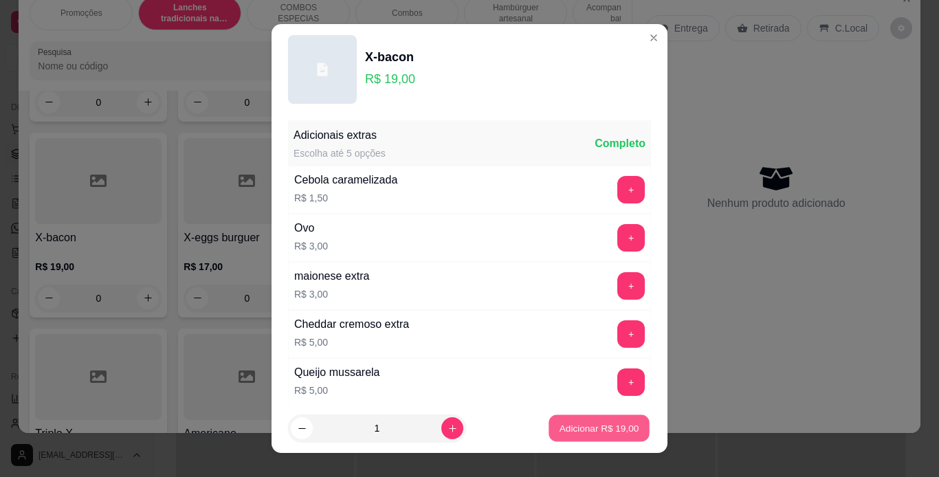
click at [549, 429] on button "Adicionar R$ 19,00" at bounding box center [599, 428] width 101 height 27
type input "1"
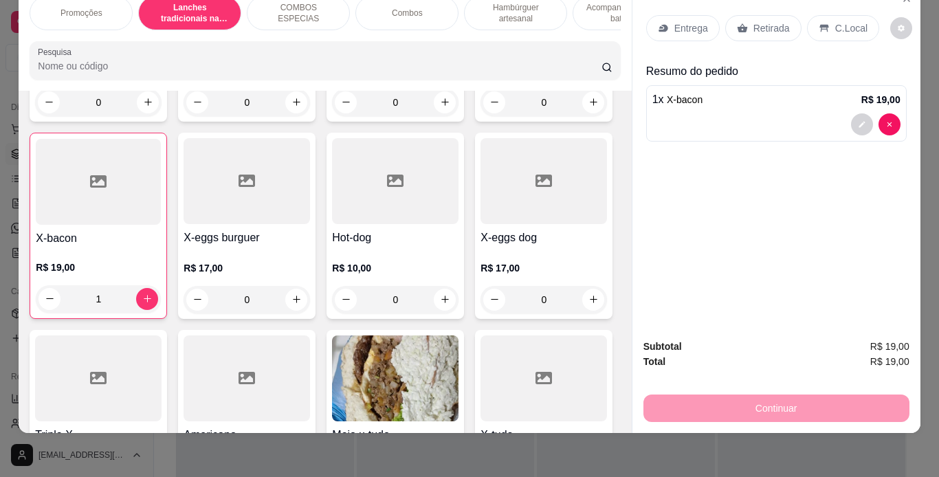
click at [822, 23] on icon at bounding box center [824, 28] width 11 height 11
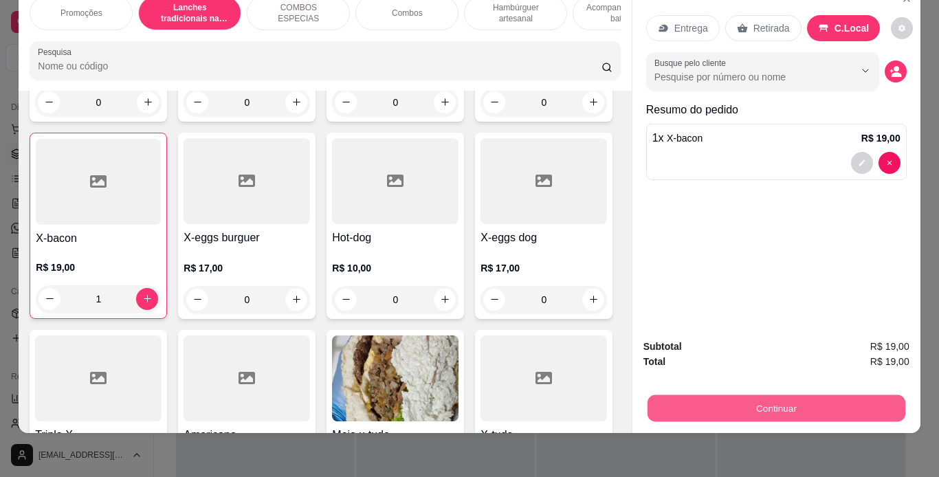
click at [682, 400] on button "Continuar" at bounding box center [776, 408] width 258 height 27
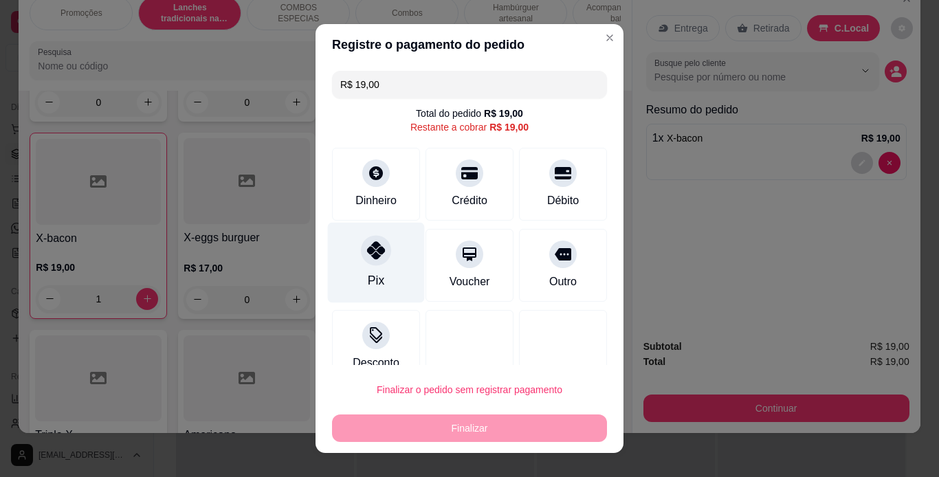
click at [344, 261] on div "Pix" at bounding box center [376, 262] width 97 height 80
type input "R$ 0,00"
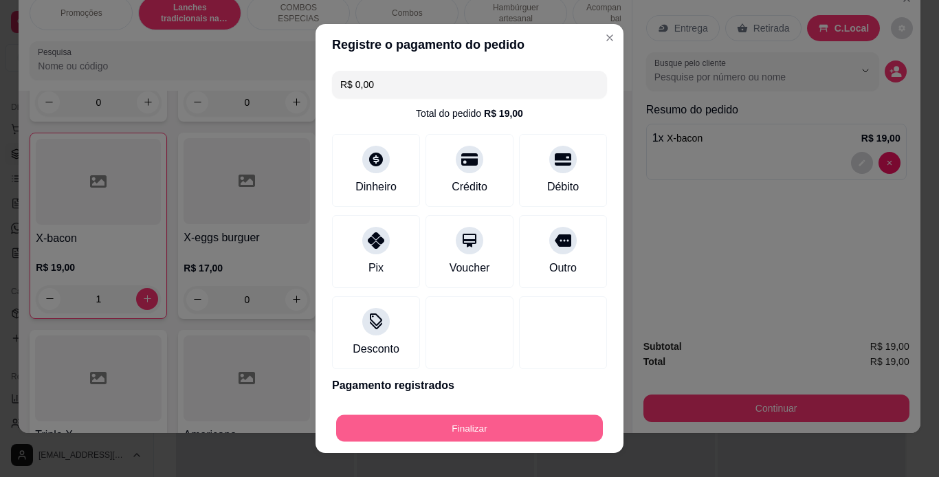
click at [476, 437] on button "Finalizar" at bounding box center [469, 428] width 267 height 27
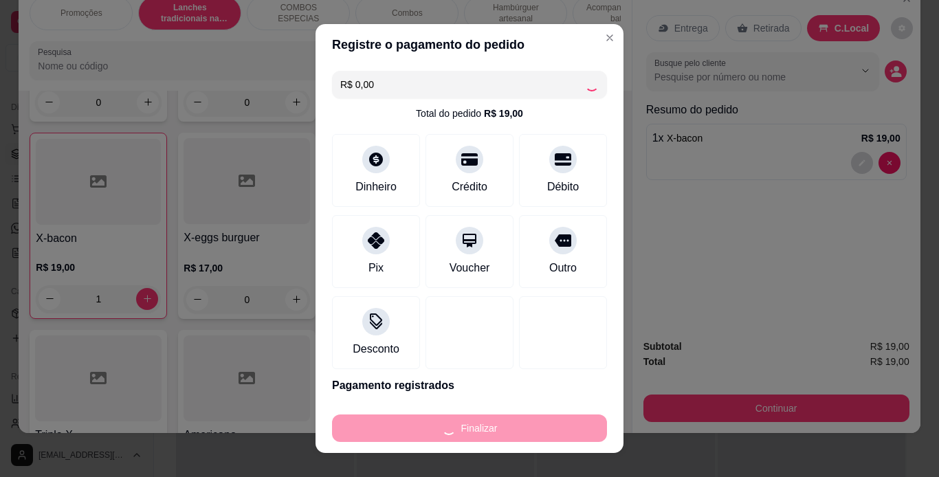
type input "0"
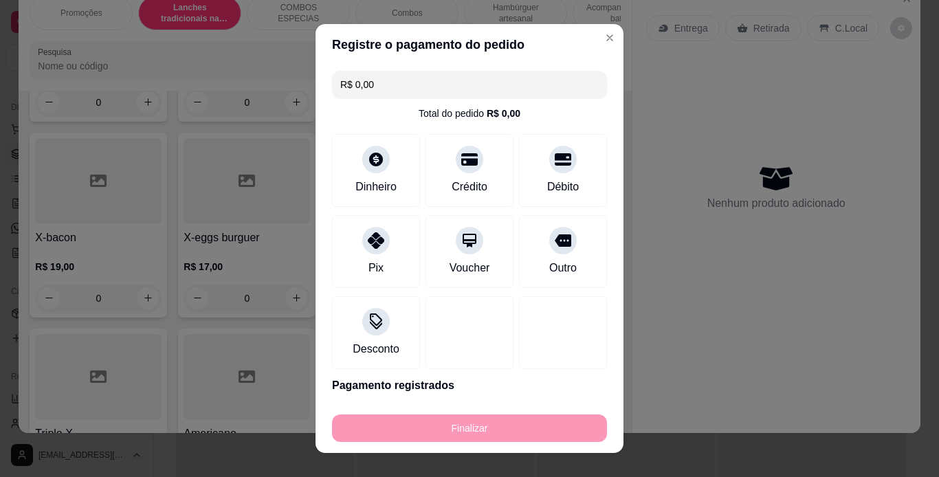
type input "-R$ 19,00"
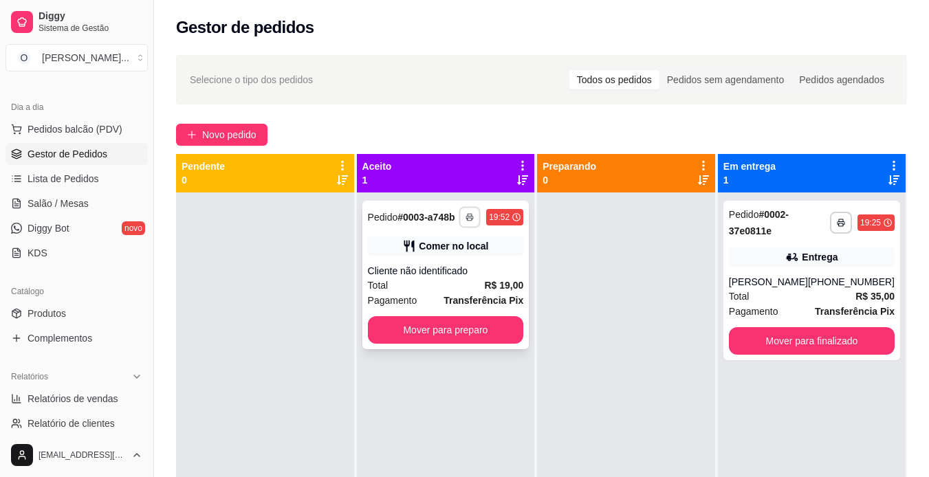
click at [472, 216] on icon "button" at bounding box center [470, 217] width 8 height 8
click at [461, 261] on button "IMPRESSORA" at bounding box center [433, 264] width 96 height 21
click at [474, 323] on button "Mover para preparo" at bounding box center [445, 330] width 151 height 27
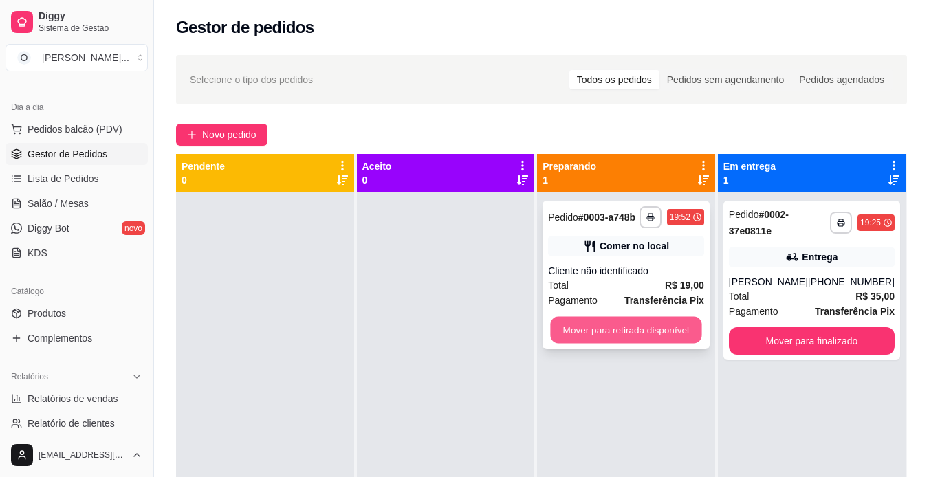
click at [598, 329] on button "Mover para retirada disponível" at bounding box center [626, 330] width 151 height 27
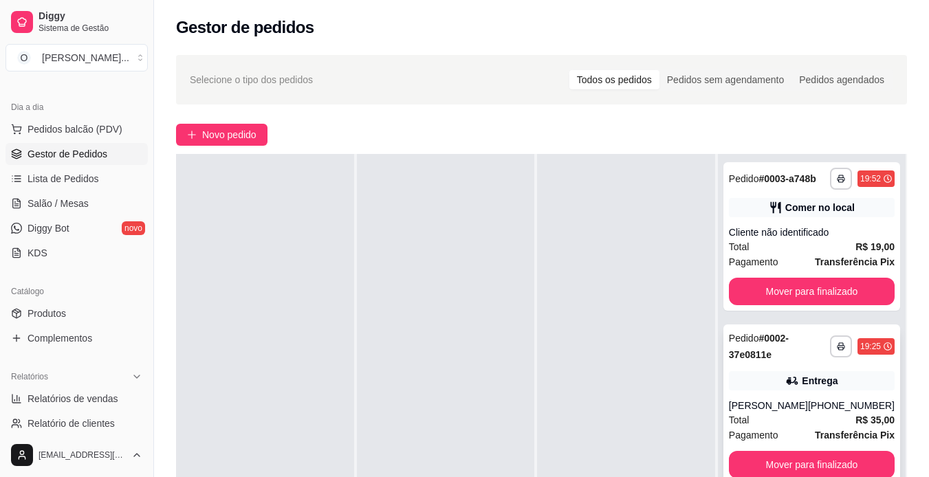
scroll to position [39, 0]
click at [822, 462] on button "Mover para finalizado" at bounding box center [812, 465] width 166 height 28
